Goal: Task Accomplishment & Management: Use online tool/utility

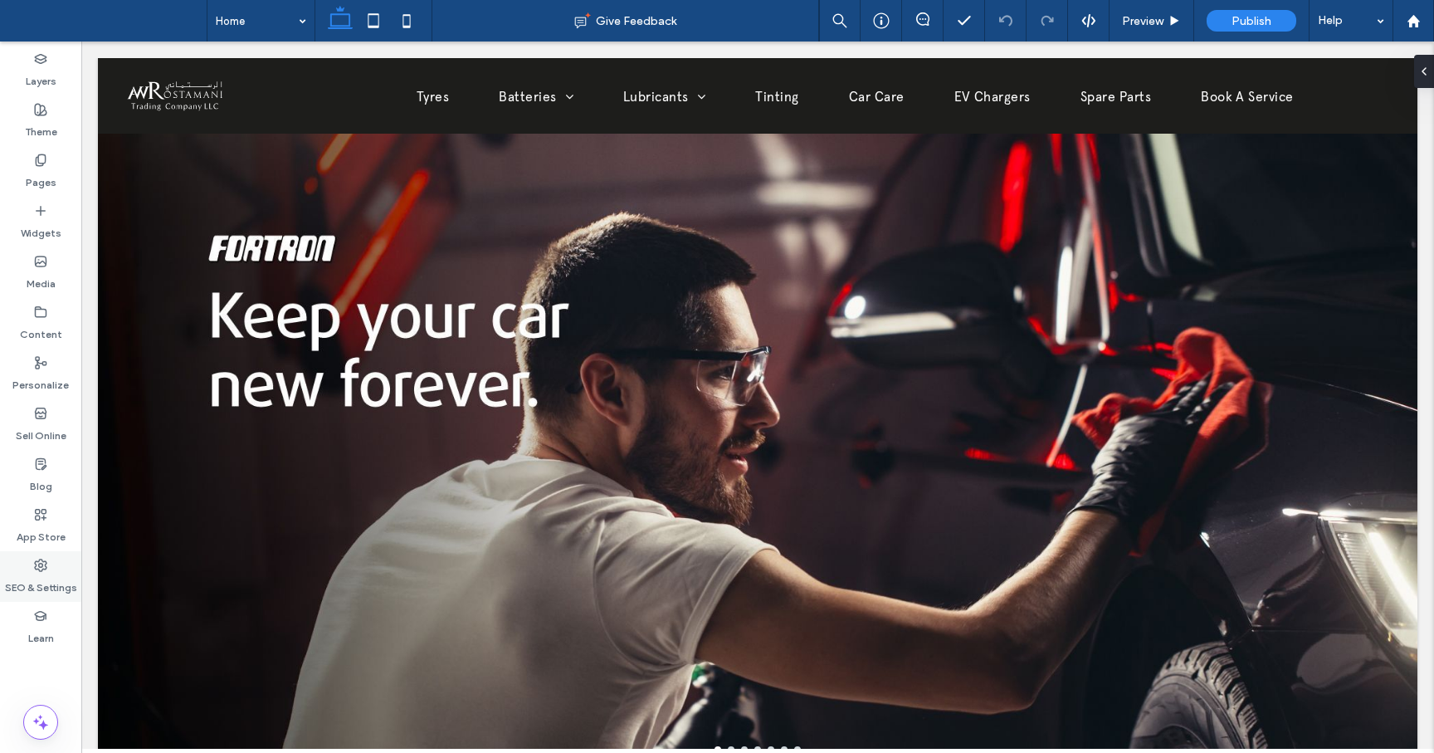
click at [35, 561] on use at bounding box center [41, 565] width 12 height 12
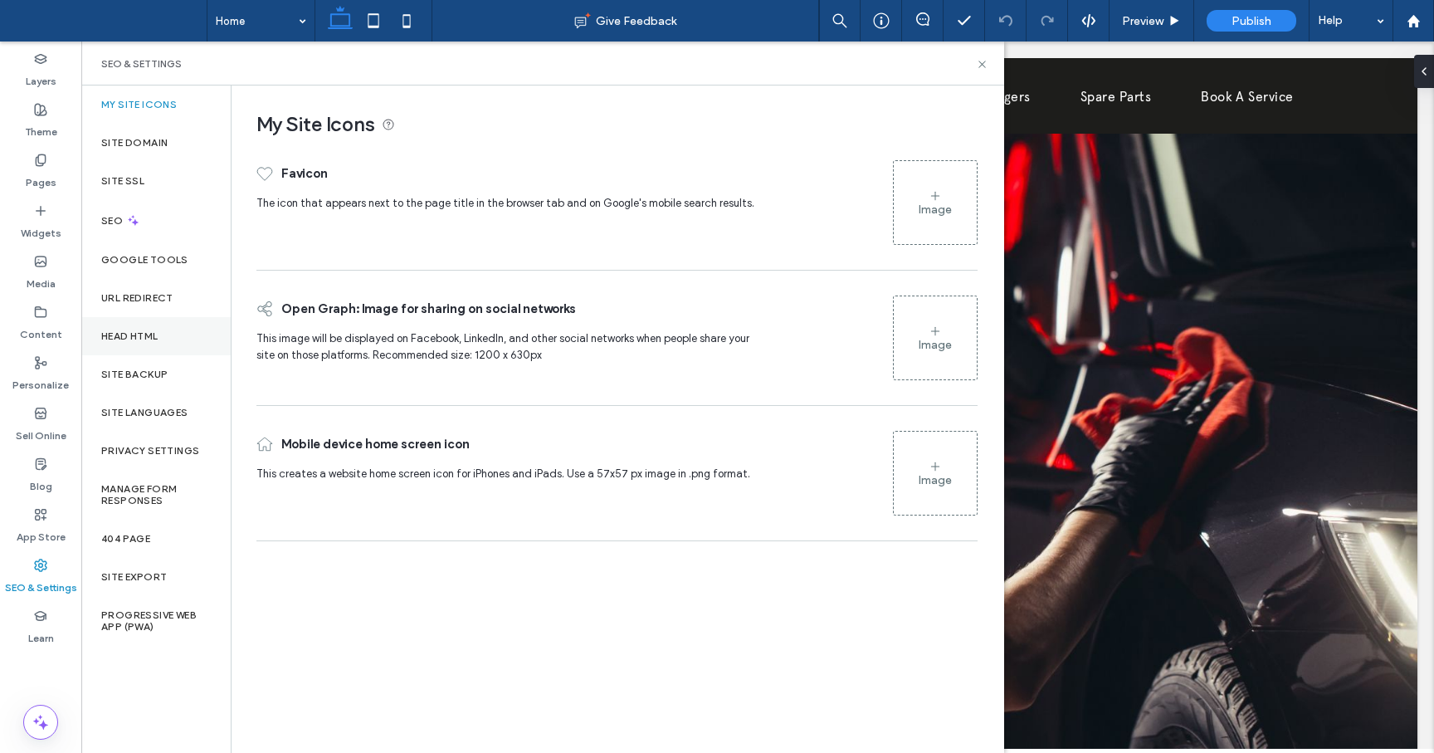
click at [169, 332] on div "Head HTML" at bounding box center [155, 336] width 149 height 38
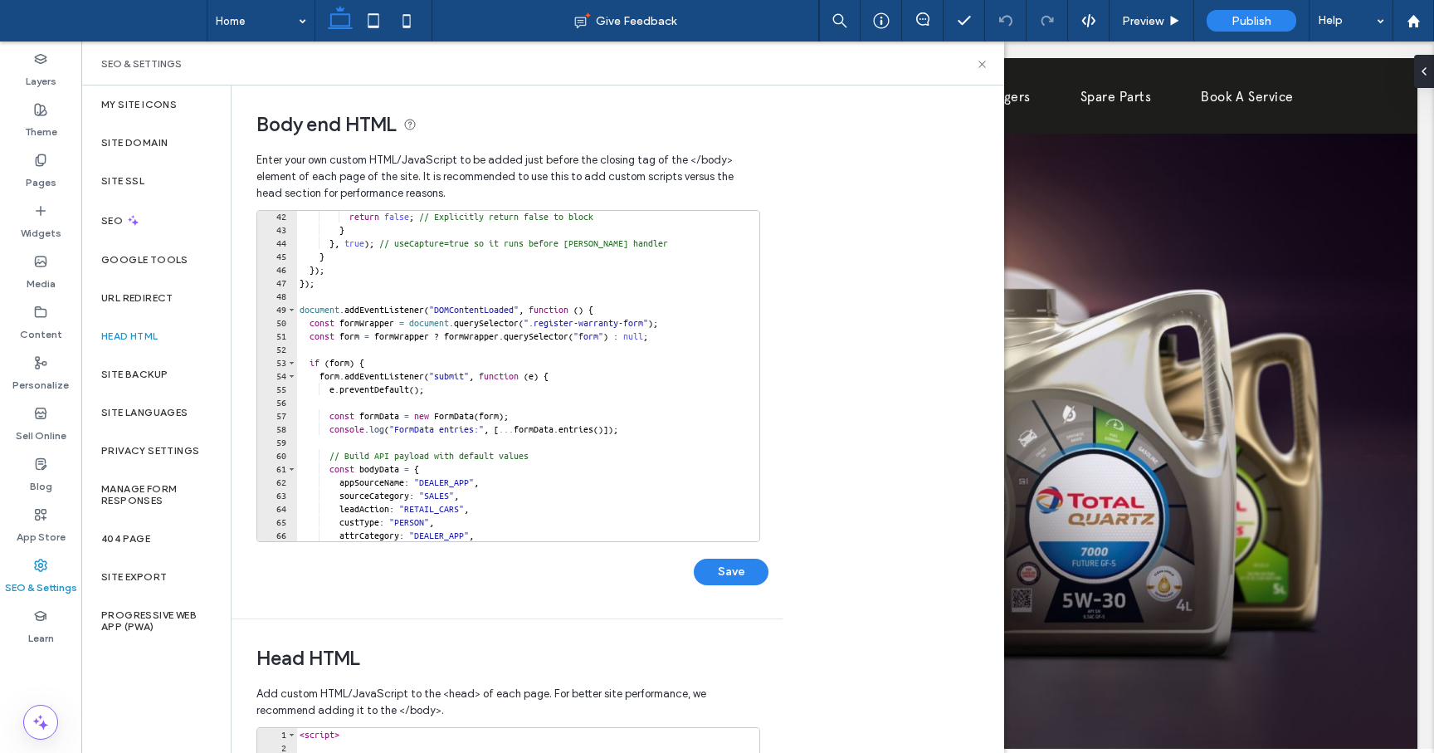
scroll to position [548, 0]
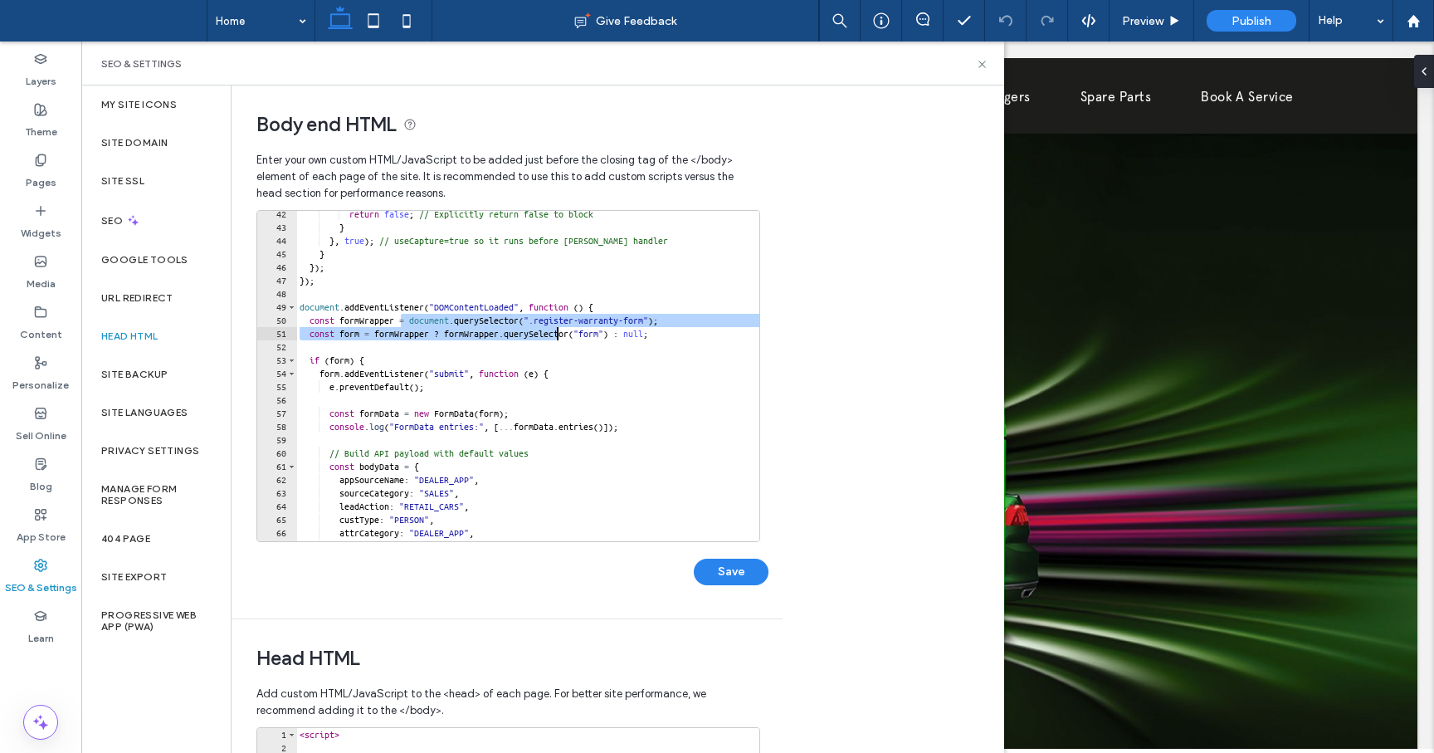
drag, startPoint x: 399, startPoint y: 323, endPoint x: 561, endPoint y: 352, distance: 164.4
click at [561, 352] on div "return false ; // Explicitly return false to block } } , true ) ; // useCapture…" at bounding box center [622, 385] width 652 height 357
click at [563, 426] on div "return false ; // Explicitly return false to block } } , true ) ; // useCapture…" at bounding box center [622, 385] width 652 height 357
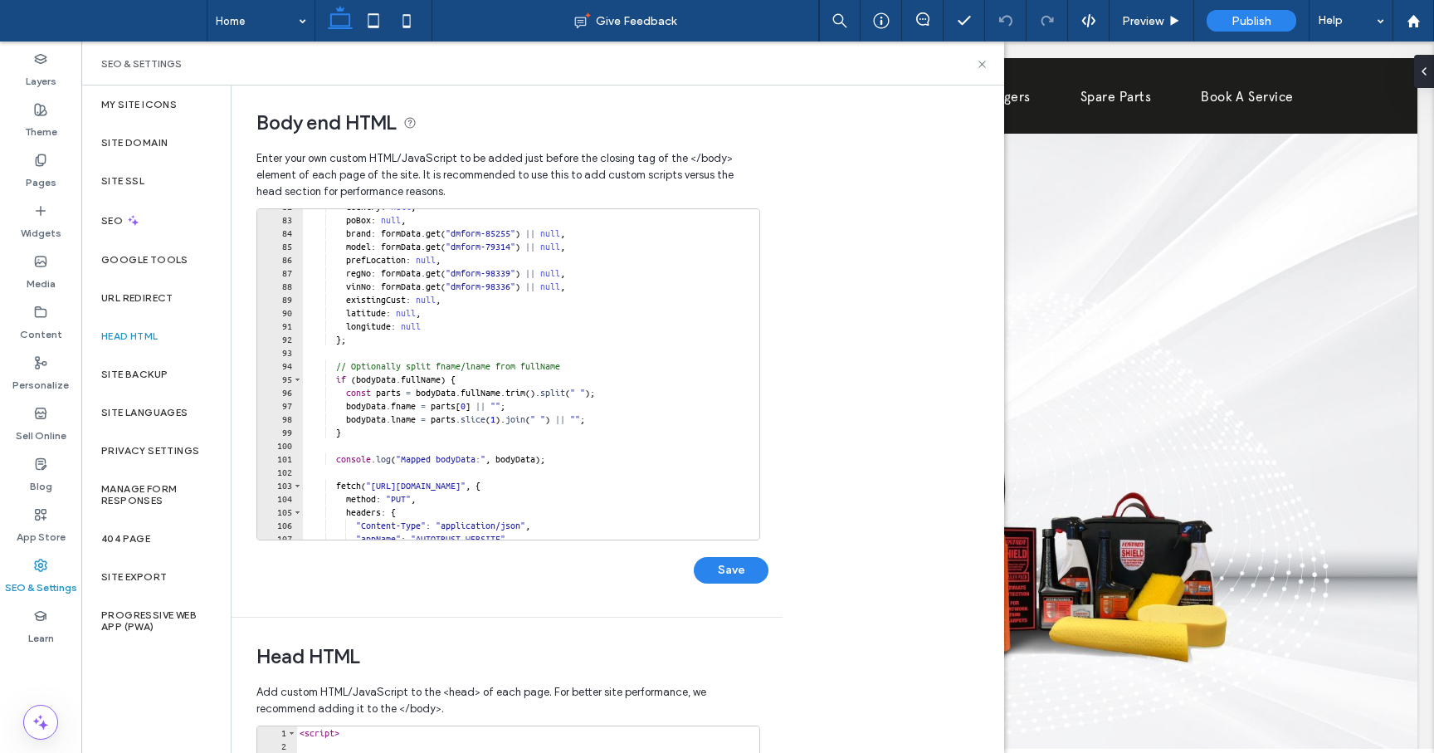
scroll to position [0, 0]
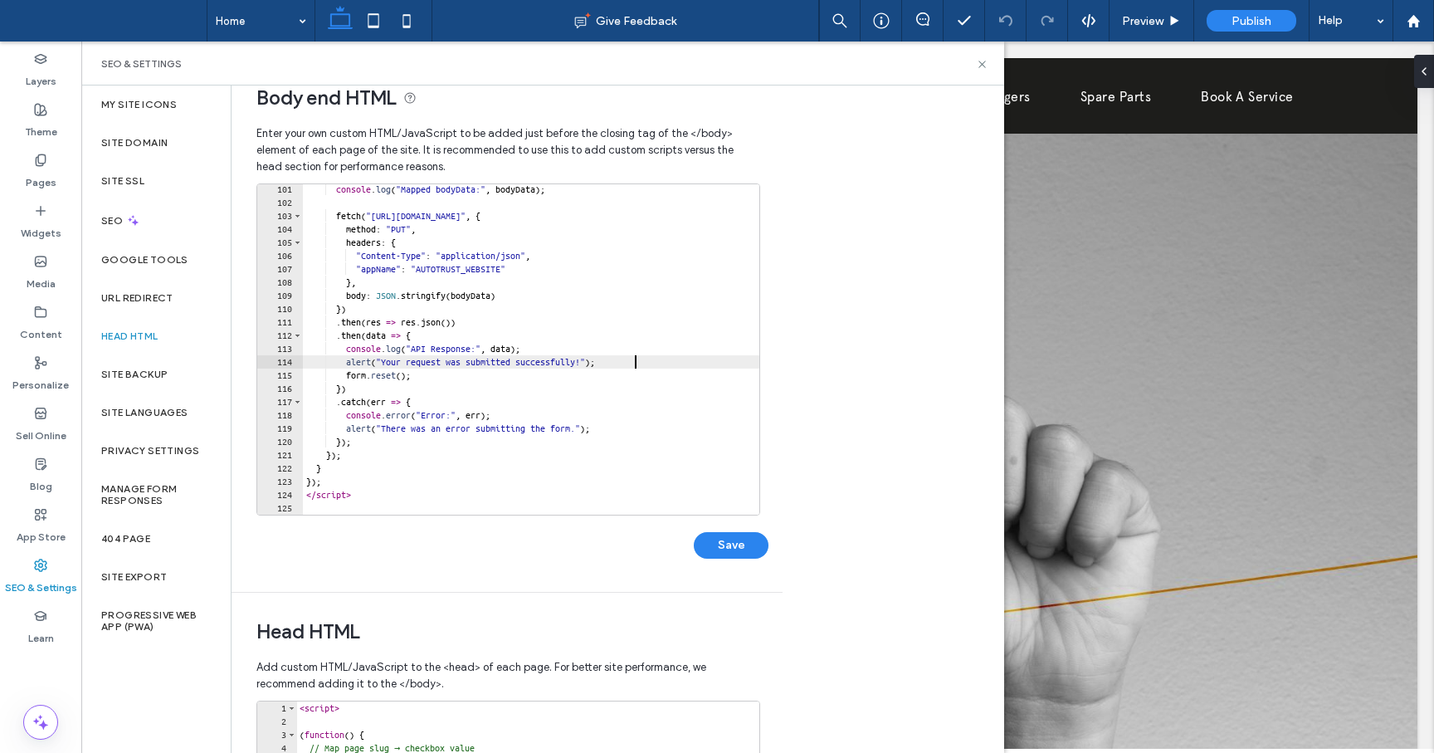
click at [635, 364] on div "console . log ( "Mapped bodyData:" , bodyData ) ; fetch ( "[URL][DOMAIN_NAME]" …" at bounding box center [629, 361] width 652 height 357
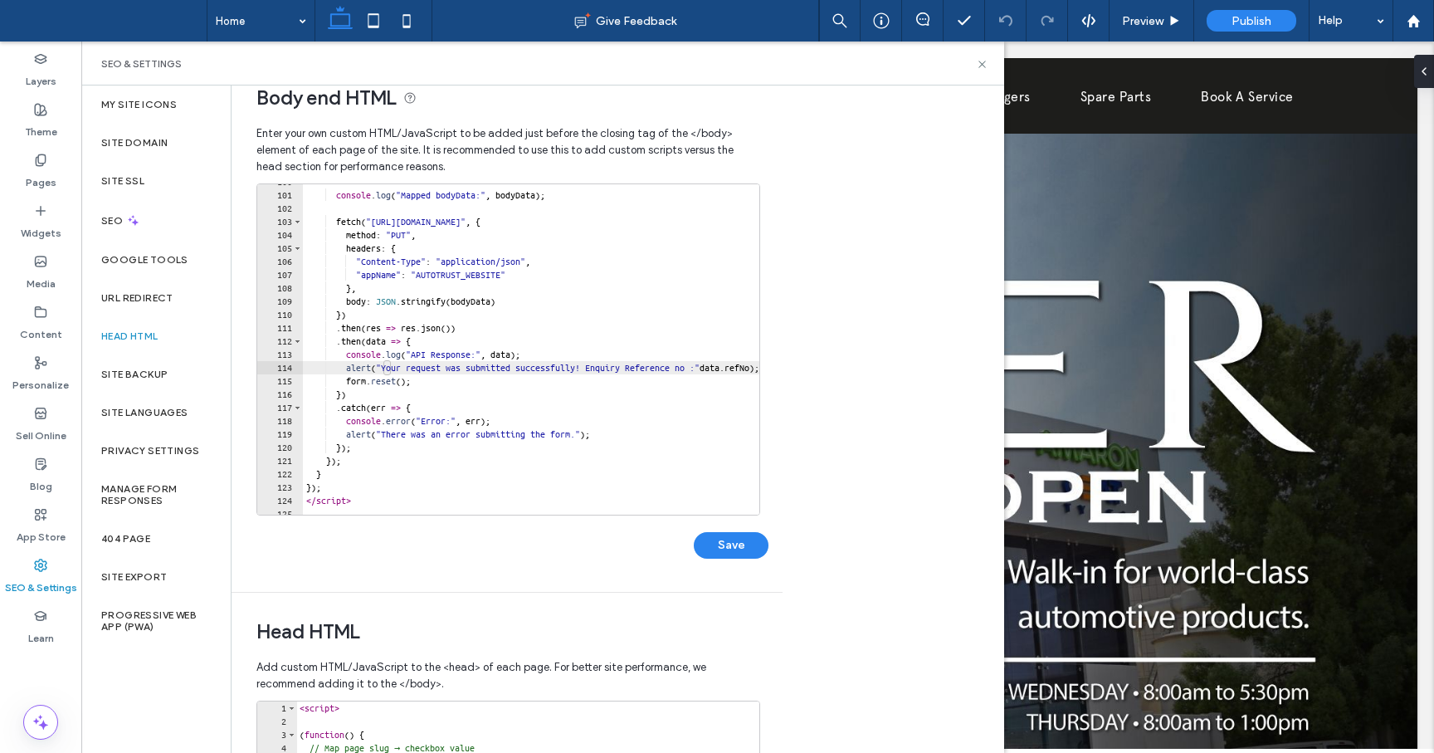
type textarea "**********"
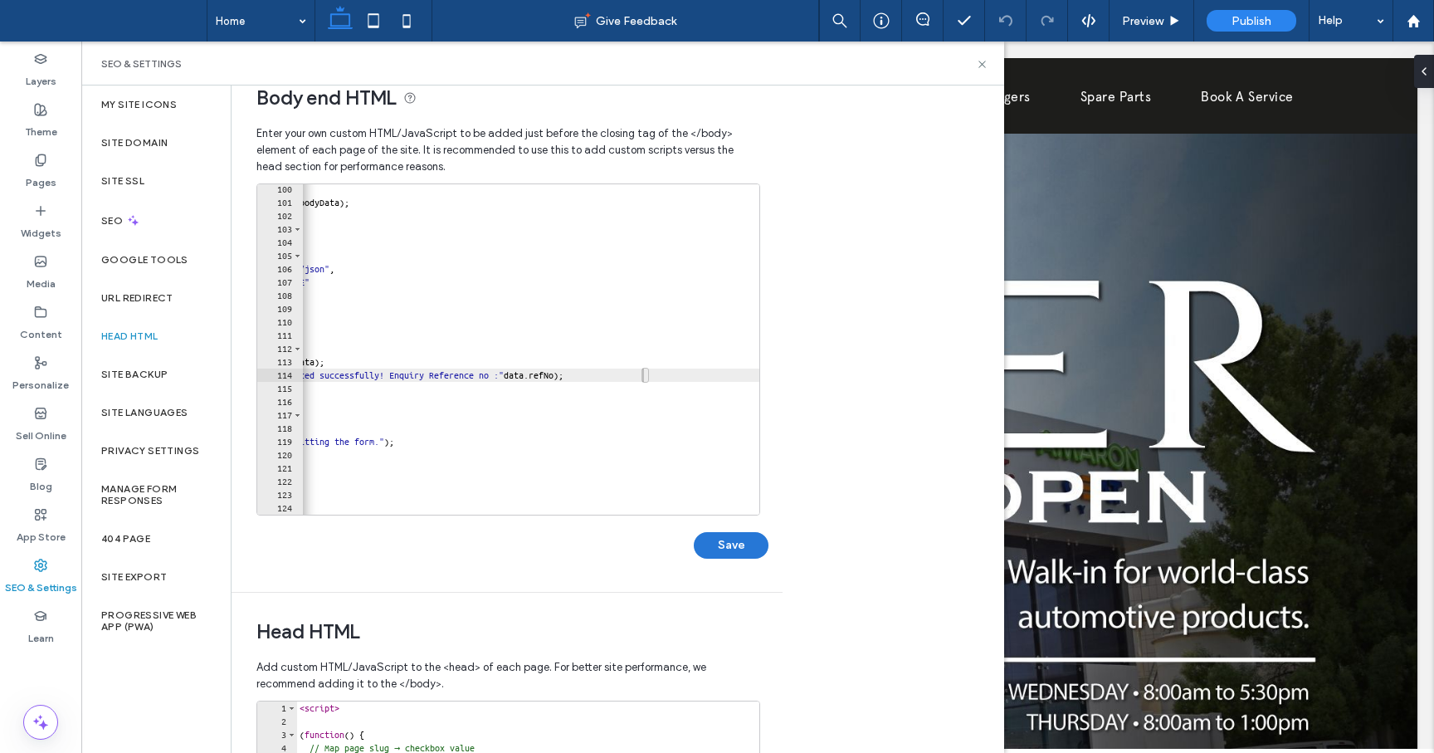
click at [731, 546] on button "Save" at bounding box center [731, 545] width 75 height 27
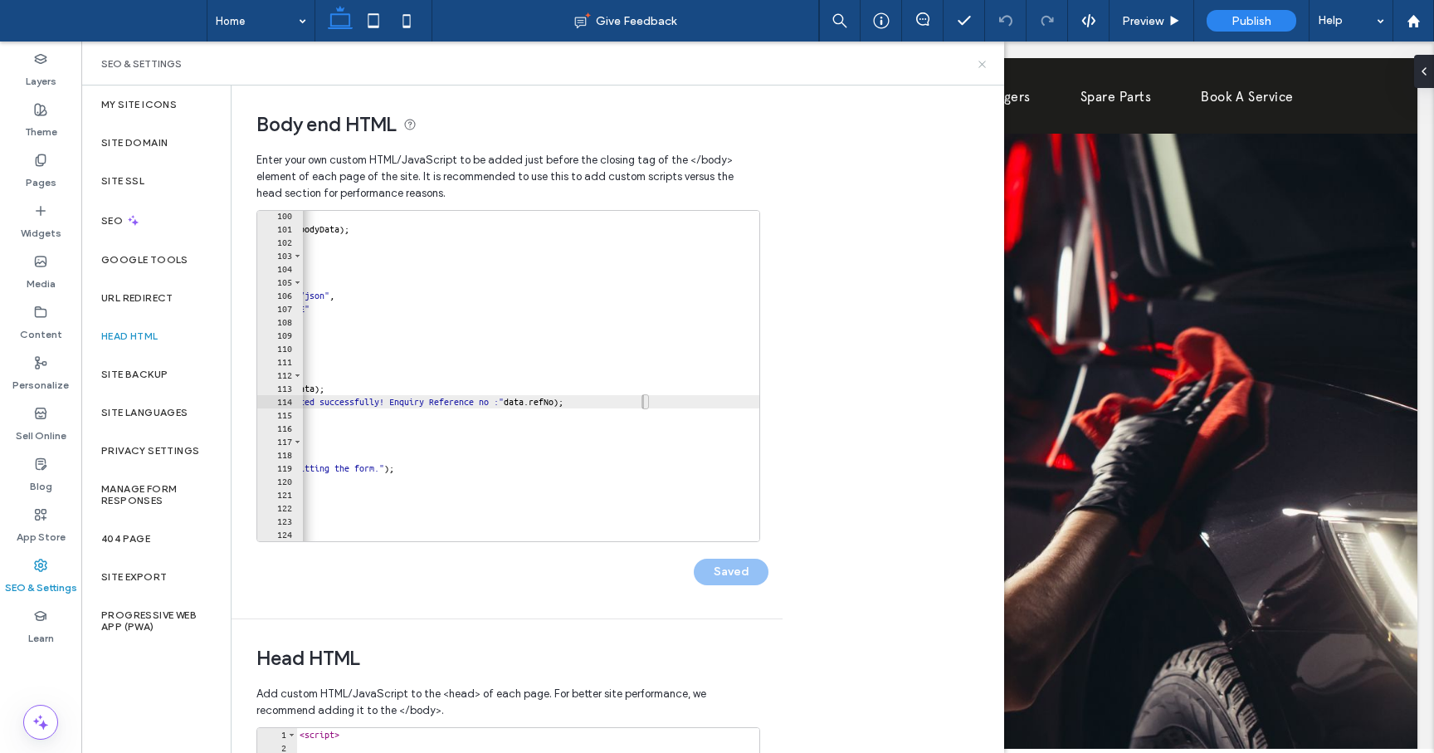
click at [983, 61] on icon at bounding box center [982, 64] width 12 height 12
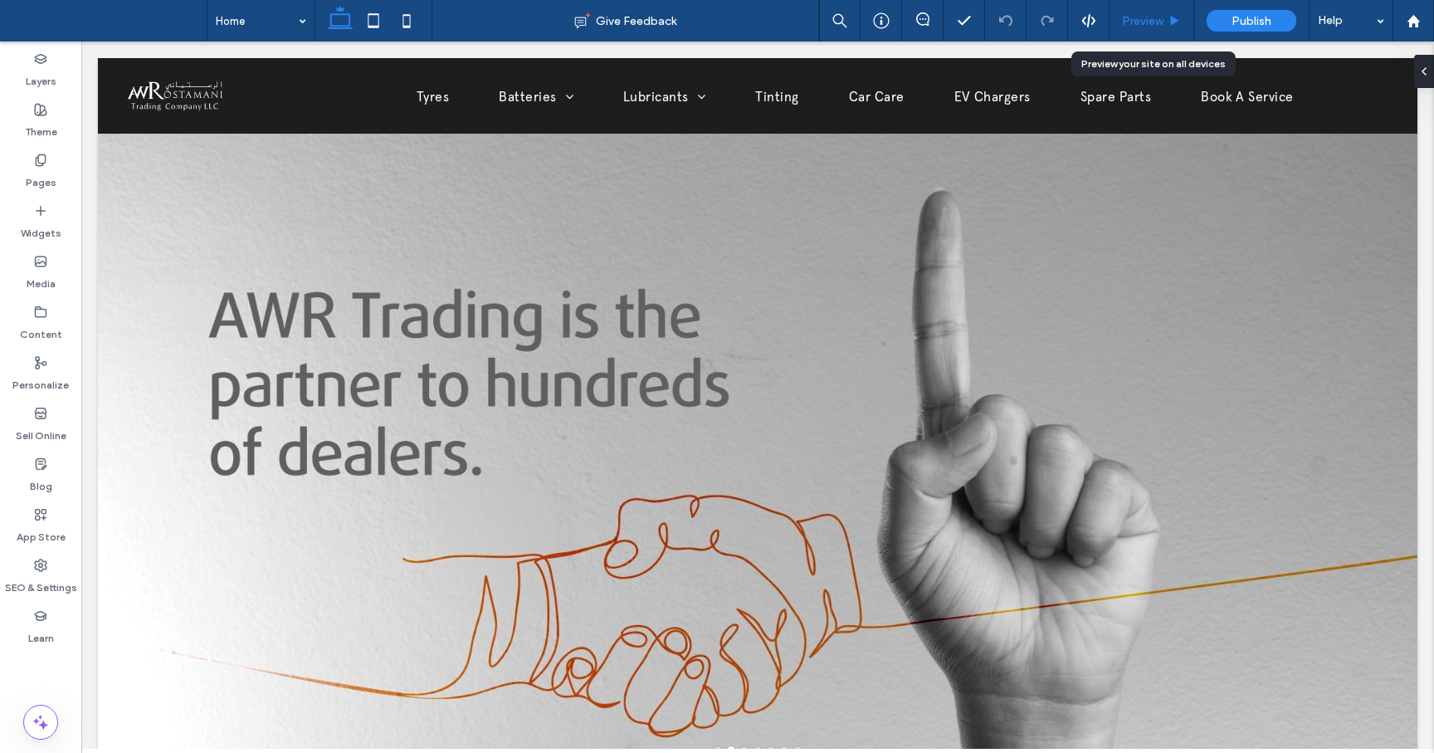
click at [1158, 21] on span "Preview" at bounding box center [1142, 21] width 41 height 14
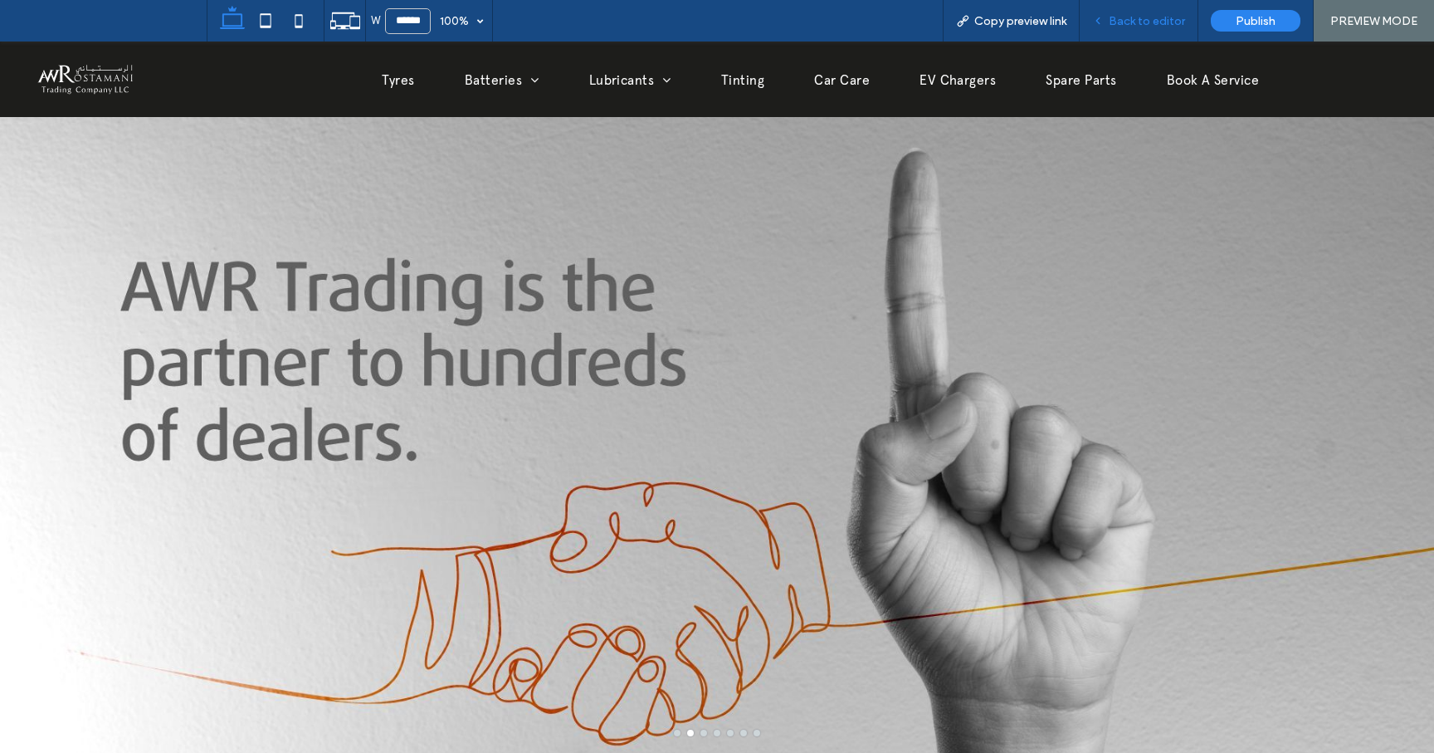
click at [1160, 23] on span "Back to editor" at bounding box center [1147, 21] width 76 height 14
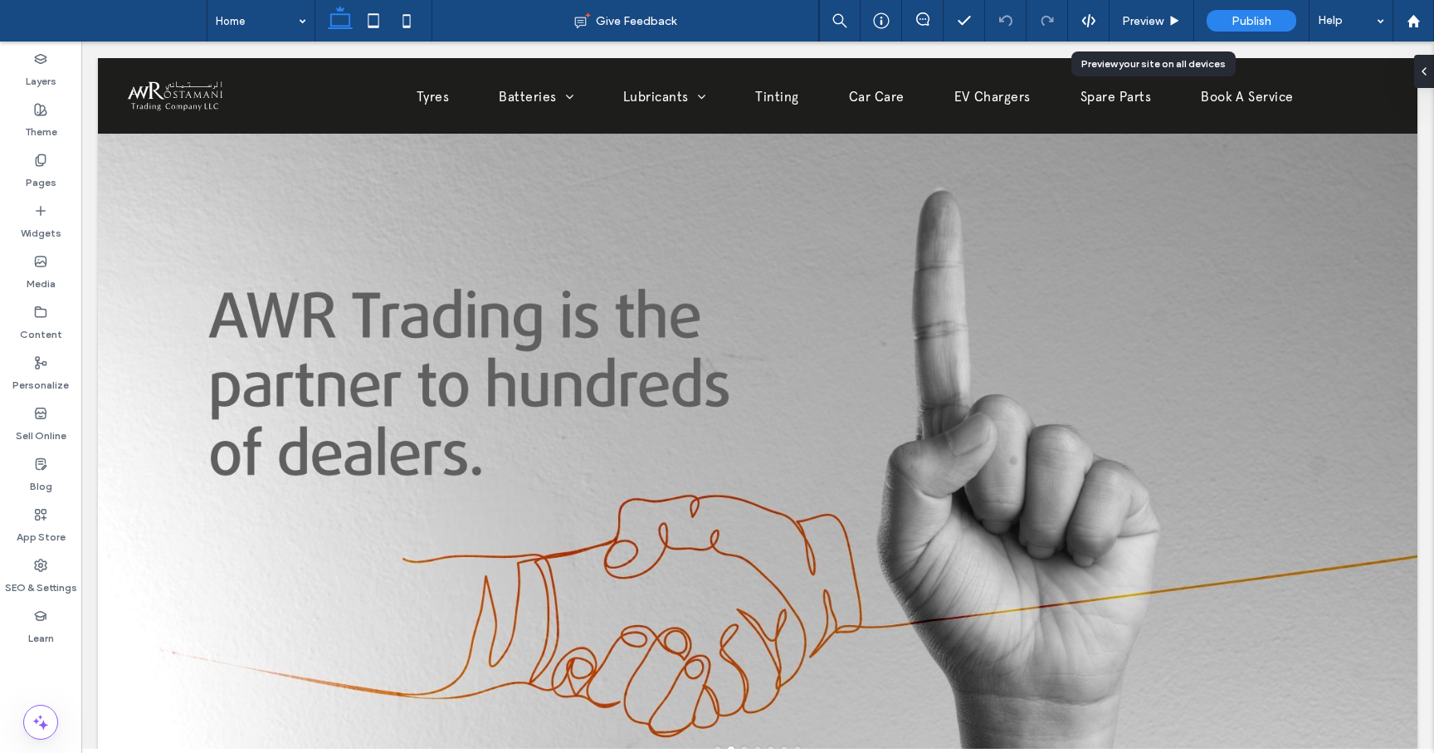
click at [1160, 23] on span "Preview" at bounding box center [1142, 21] width 41 height 14
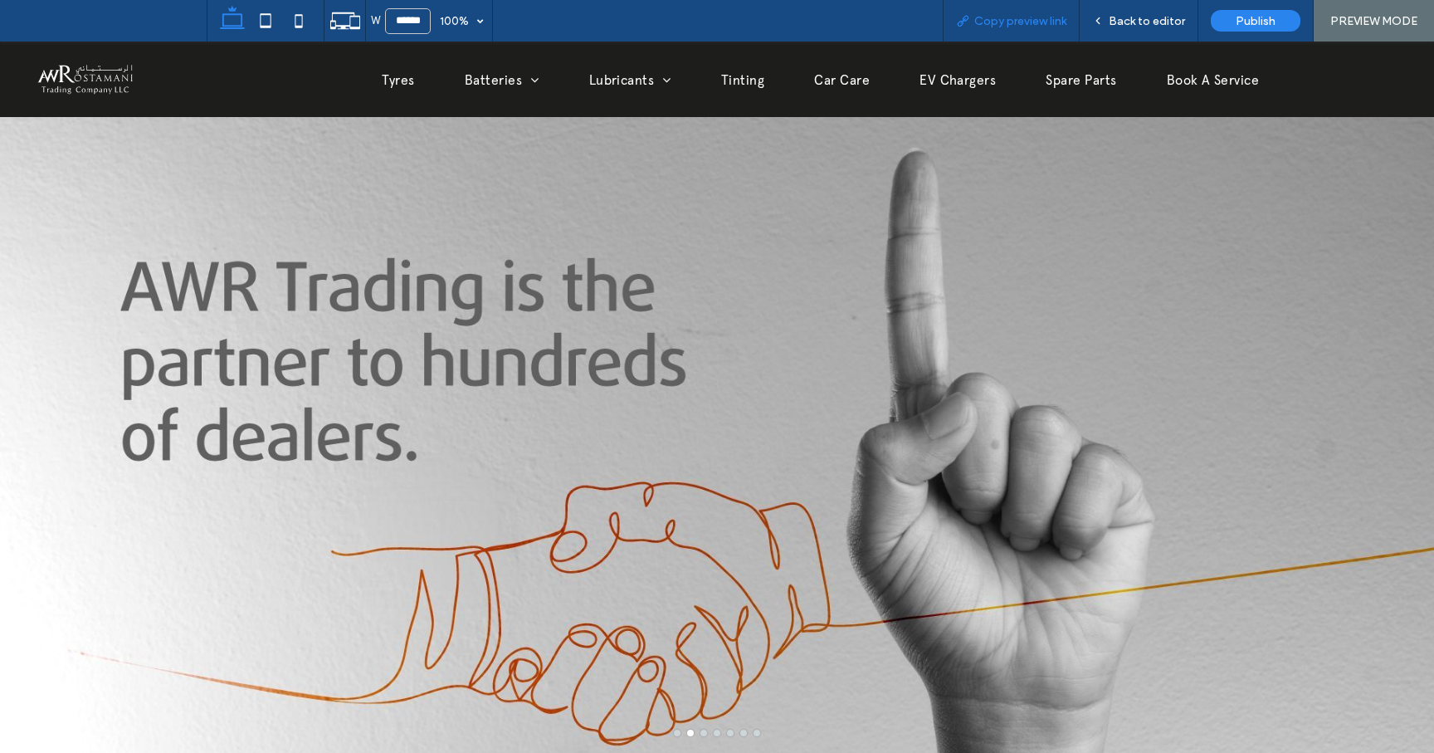
click at [1042, 18] on span "Copy preview link" at bounding box center [1020, 21] width 92 height 14
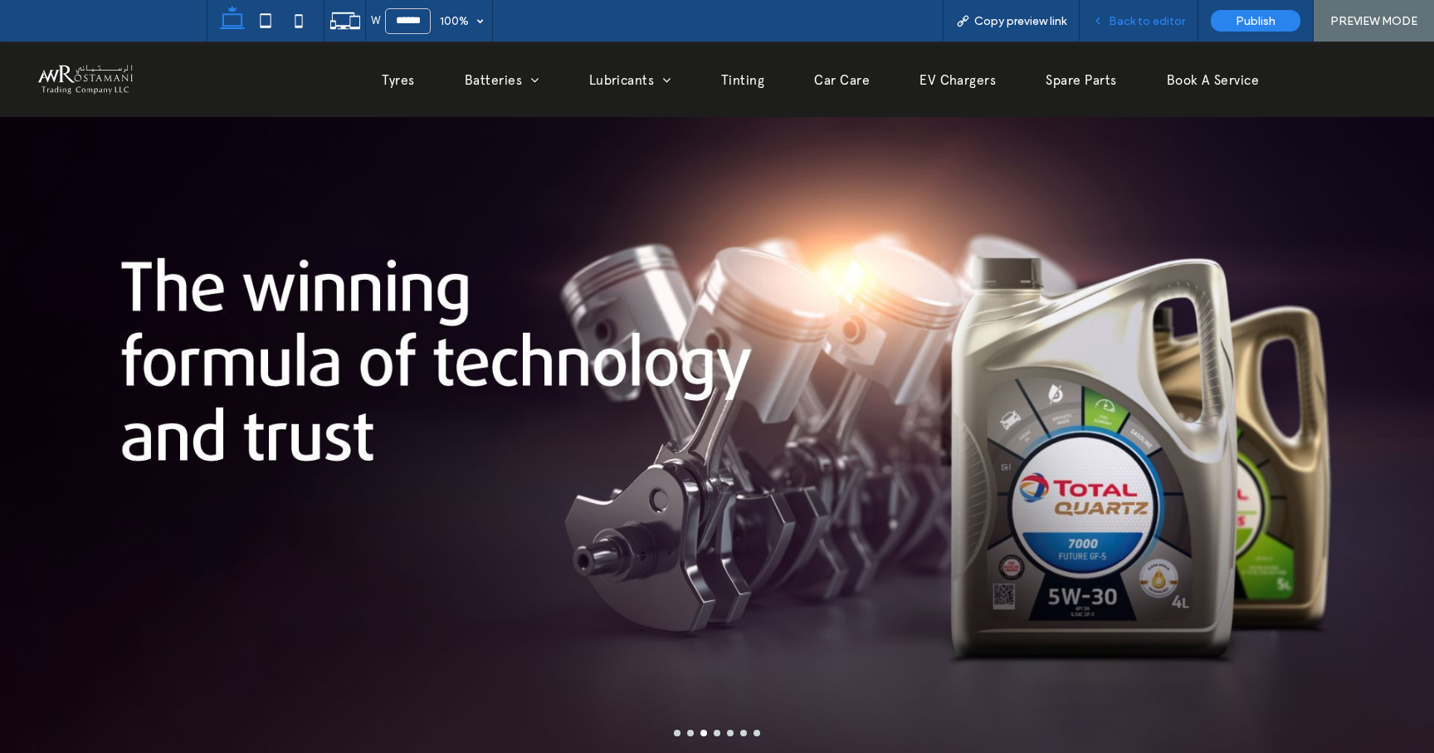
click at [1138, 22] on span "Back to editor" at bounding box center [1147, 21] width 76 height 14
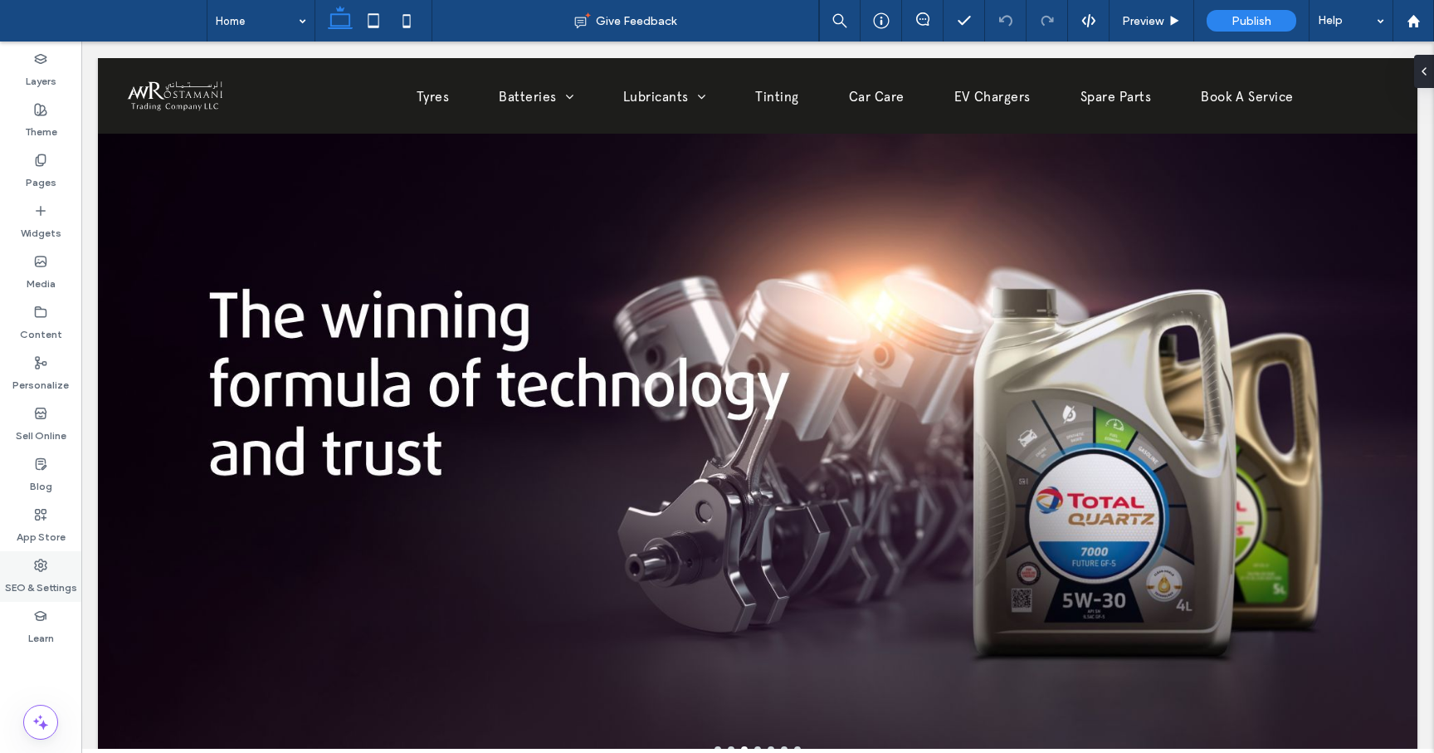
click at [37, 571] on icon at bounding box center [40, 565] width 13 height 13
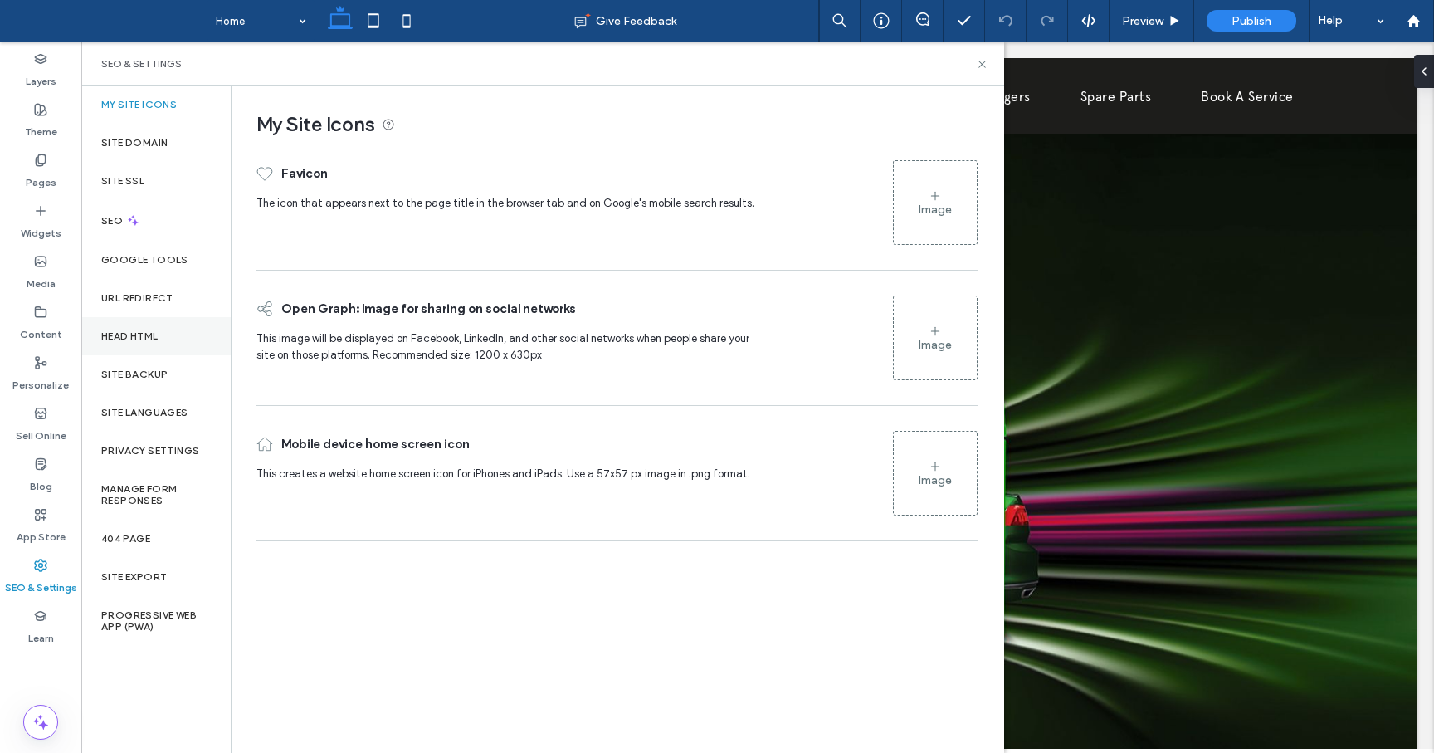
click at [137, 327] on div "Head HTML" at bounding box center [155, 336] width 149 height 38
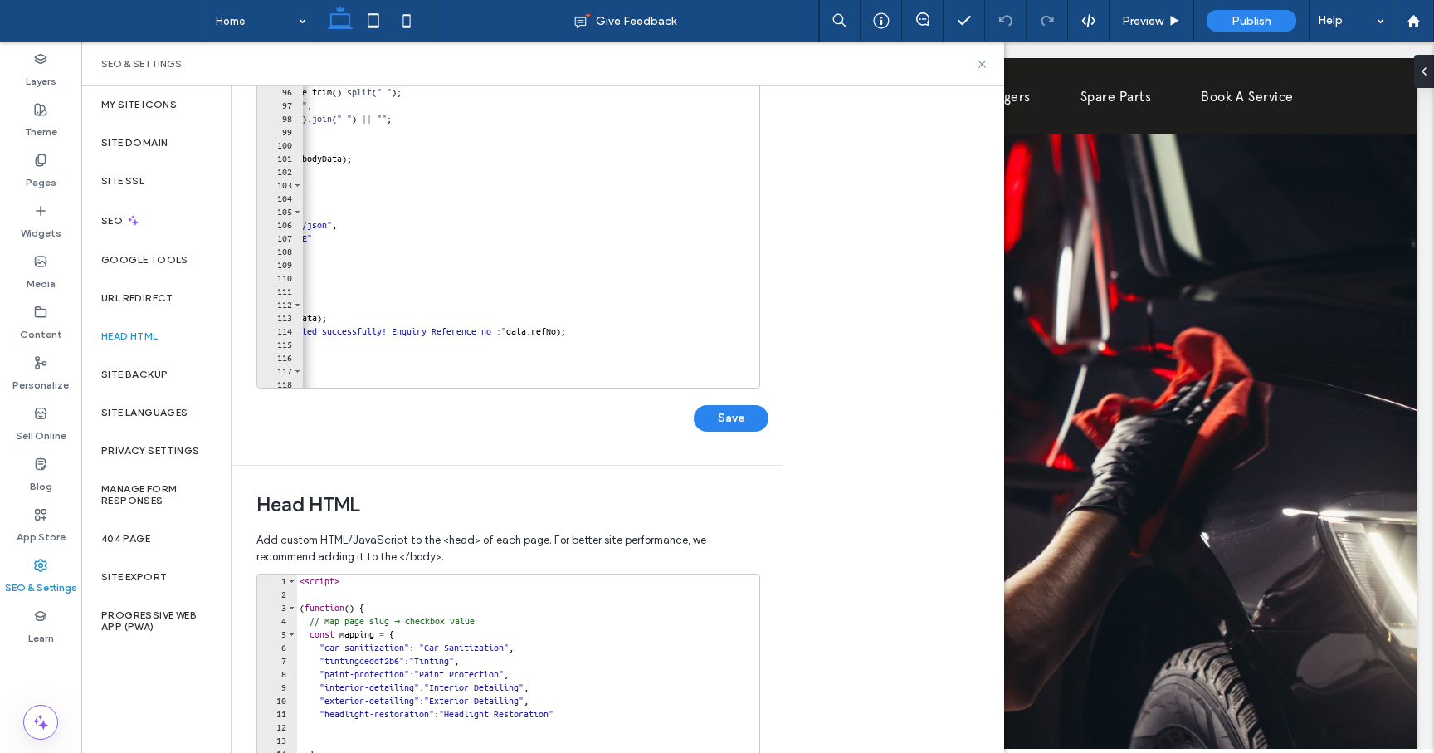
scroll to position [0, 194]
drag, startPoint x: 643, startPoint y: 329, endPoint x: 583, endPoint y: 329, distance: 59.8
click at [583, 329] on div "// Optionally split fname/lname from fullName if ( bodyData . fullName ) { cons…" at bounding box center [435, 232] width 652 height 357
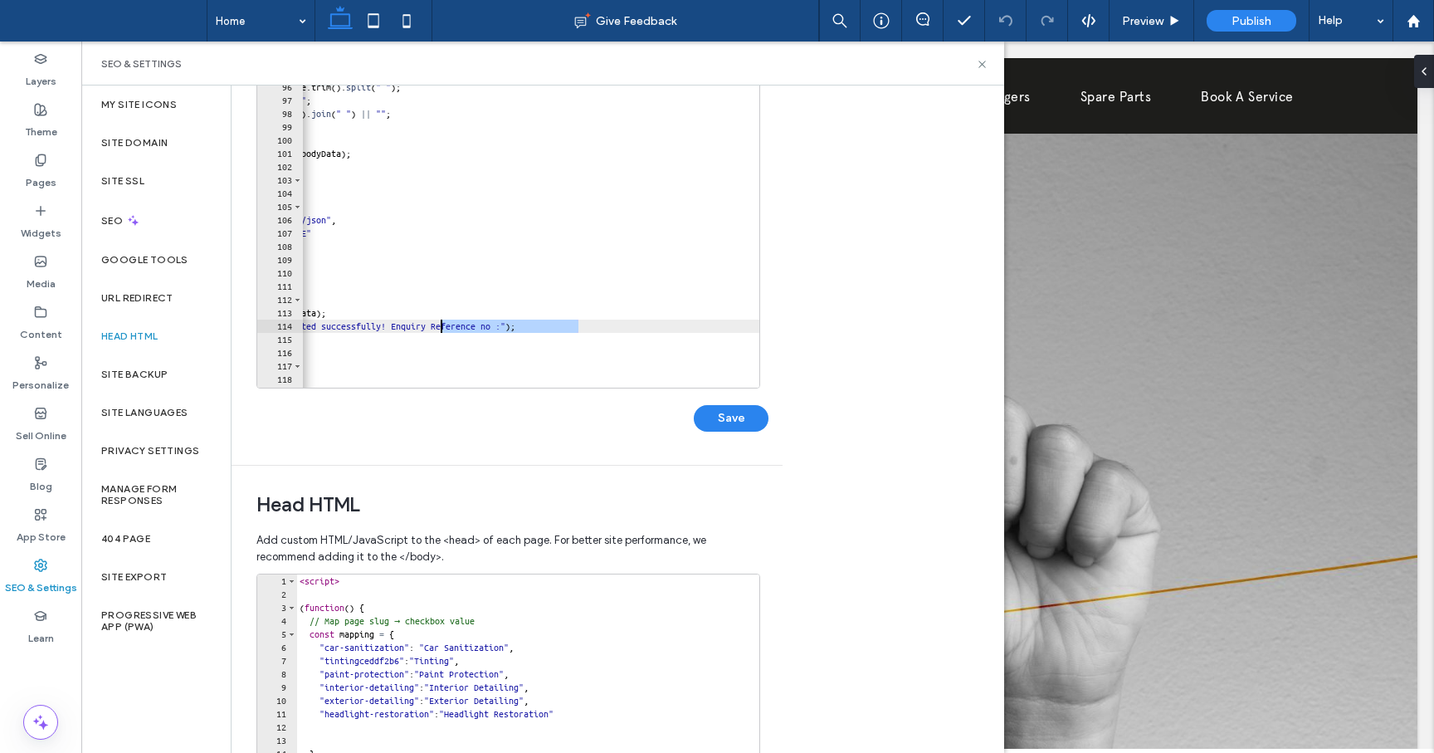
drag, startPoint x: 578, startPoint y: 325, endPoint x: 442, endPoint y: 327, distance: 136.1
click at [442, 327] on div "// Optionally split fname/lname from fullName if ( bodyData . fullName ) { cons…" at bounding box center [435, 232] width 652 height 357
type textarea "**********"
click at [720, 417] on button "Save" at bounding box center [731, 418] width 75 height 27
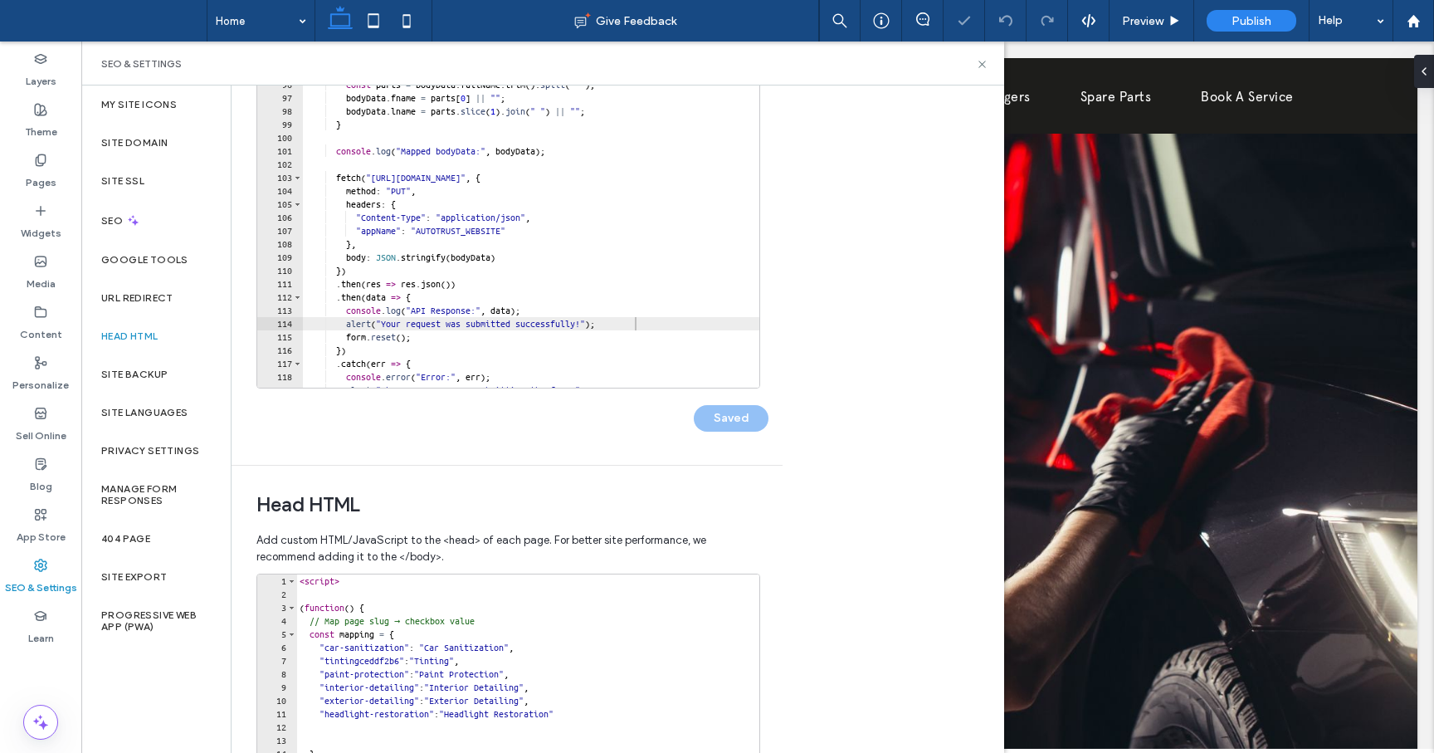
scroll to position [0, 0]
click at [979, 69] on icon at bounding box center [982, 64] width 12 height 12
